Goal: Task Accomplishment & Management: Manage account settings

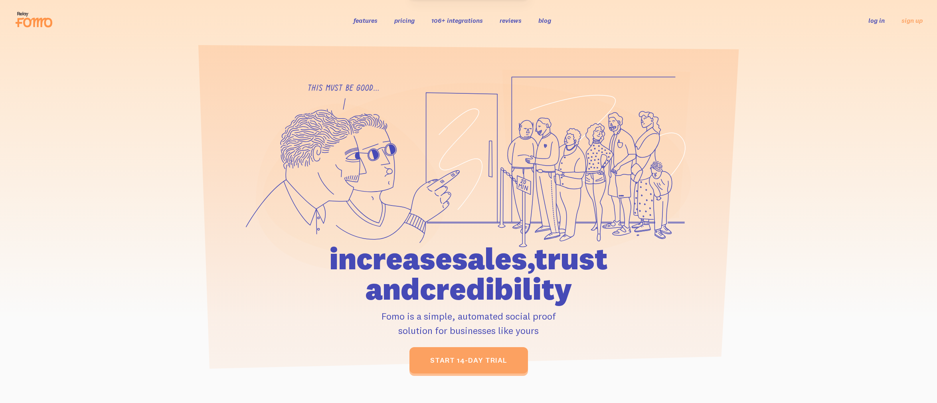
click at [876, 19] on link "log in" at bounding box center [876, 20] width 16 height 8
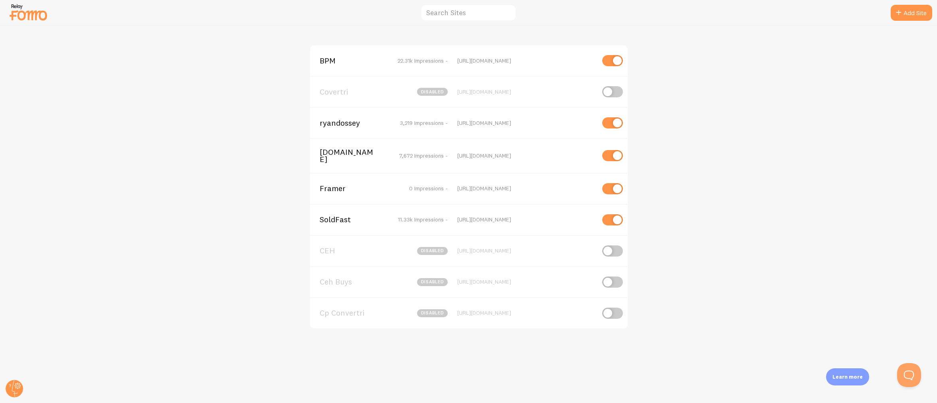
click at [327, 62] on span "BPM" at bounding box center [352, 60] width 64 height 7
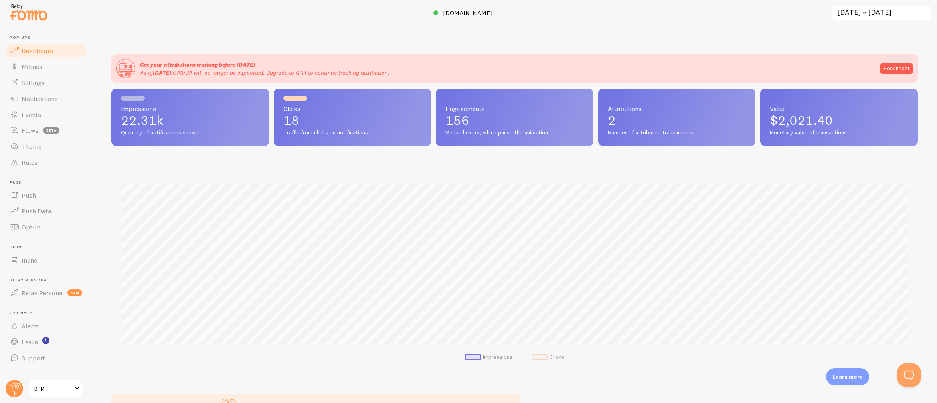
scroll to position [210, 807]
click at [34, 97] on span "Notifications" at bounding box center [40, 99] width 36 height 8
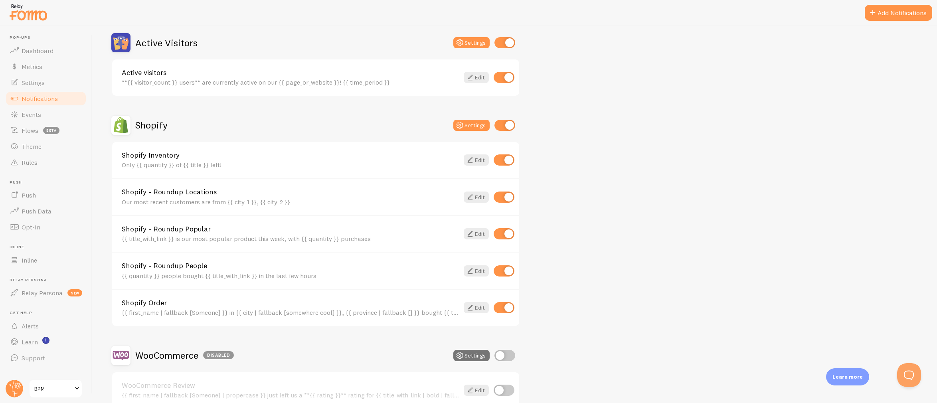
scroll to position [197, 0]
click at [506, 270] on input "checkbox" at bounding box center [504, 269] width 21 height 11
checkbox input "false"
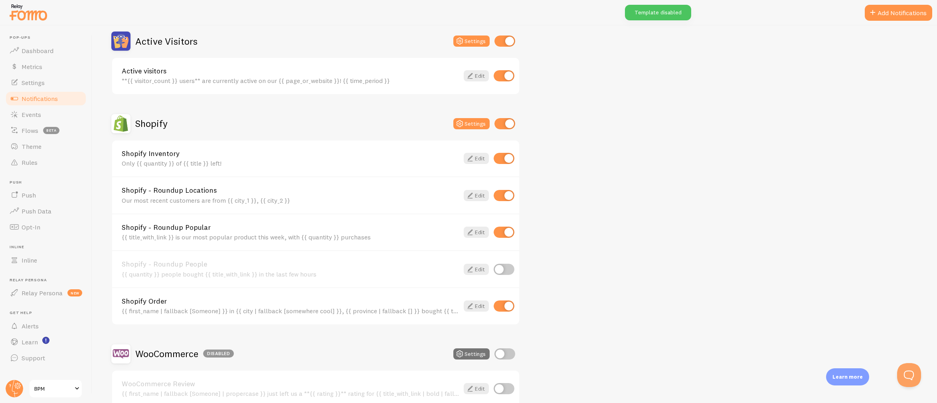
click at [506, 231] on input "checkbox" at bounding box center [504, 232] width 21 height 11
checkbox input "false"
click at [508, 162] on input "checkbox" at bounding box center [504, 158] width 21 height 11
checkbox input "false"
click at [509, 200] on input "checkbox" at bounding box center [504, 195] width 21 height 11
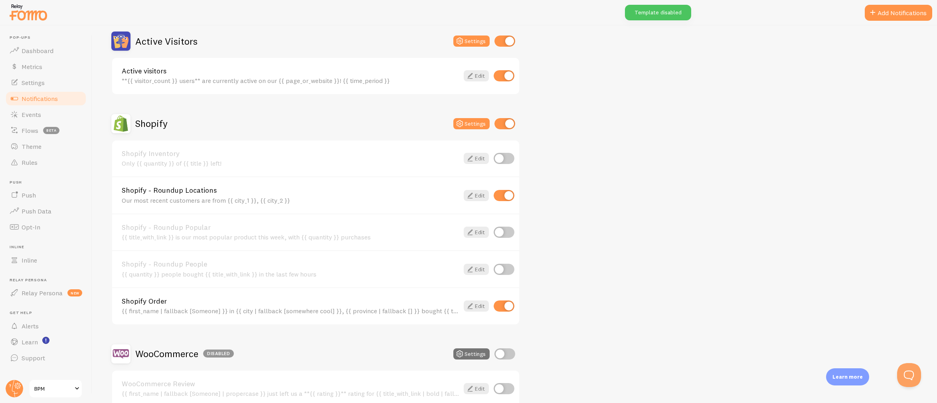
checkbox input "false"
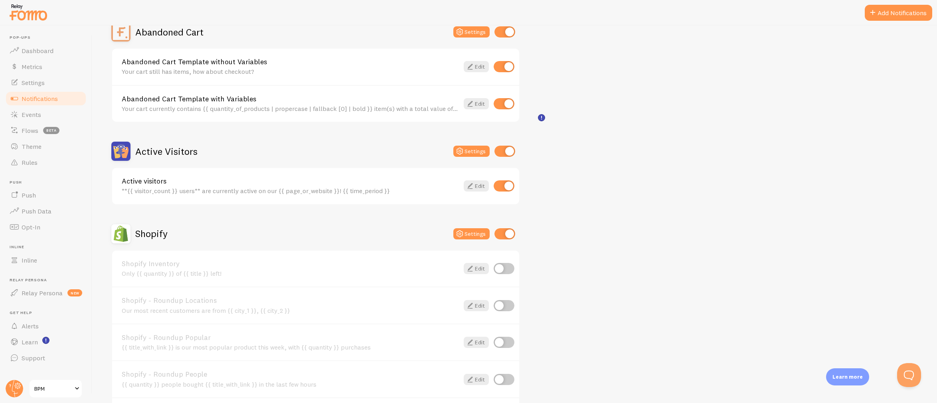
scroll to position [0, 0]
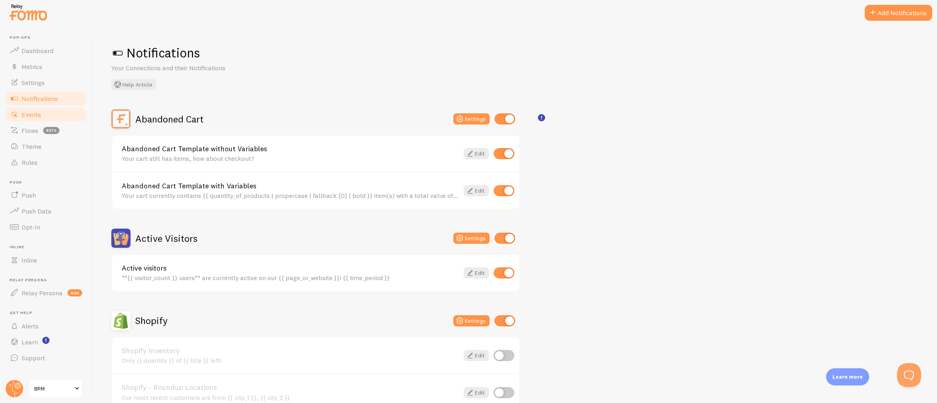
click at [34, 112] on span "Events" at bounding box center [32, 115] width 20 height 8
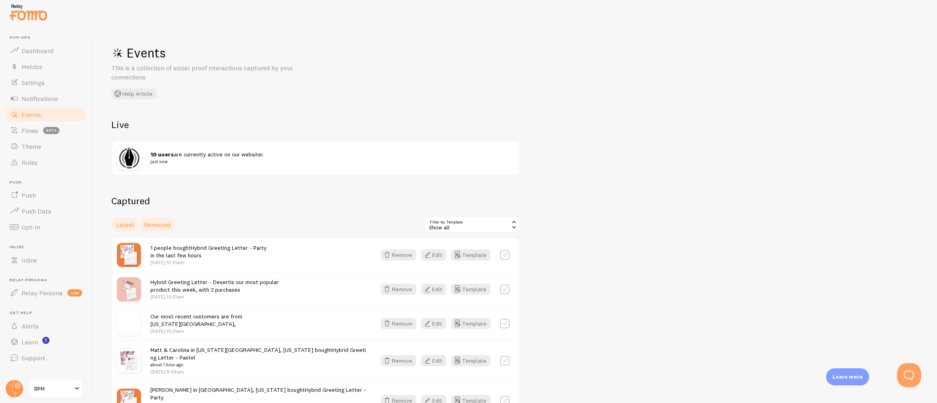
click at [149, 224] on span "Removed" at bounding box center [157, 225] width 26 height 8
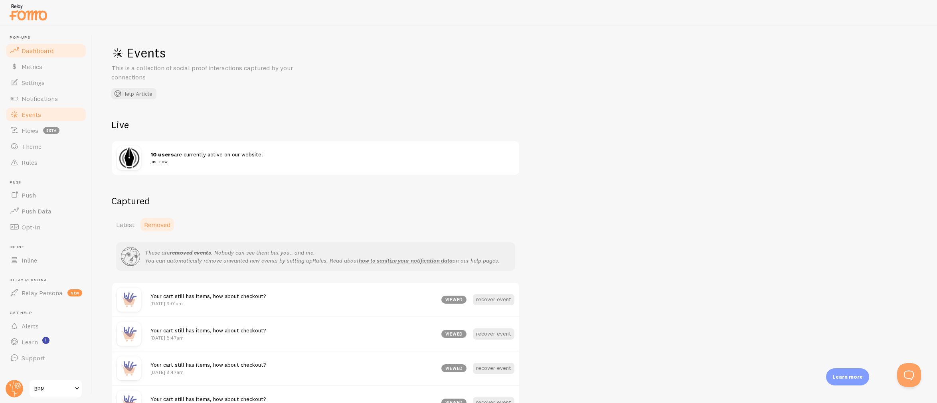
click at [45, 55] on link "Dashboard" at bounding box center [46, 51] width 82 height 16
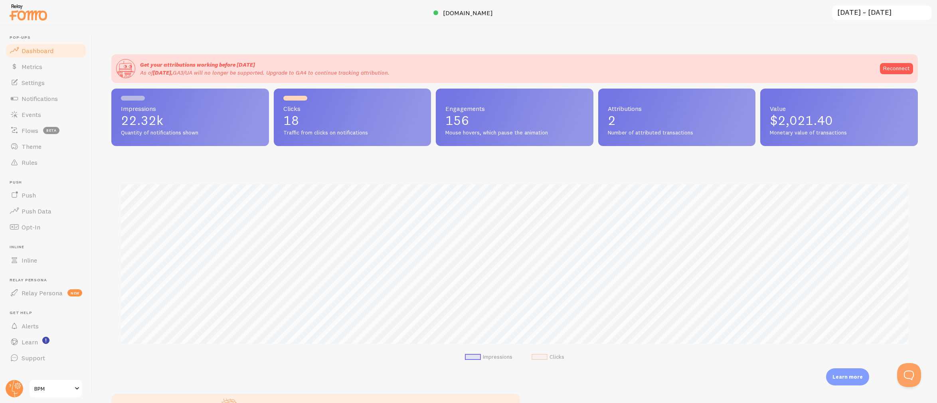
scroll to position [210, 807]
